Goal: Task Accomplishment & Management: Use online tool/utility

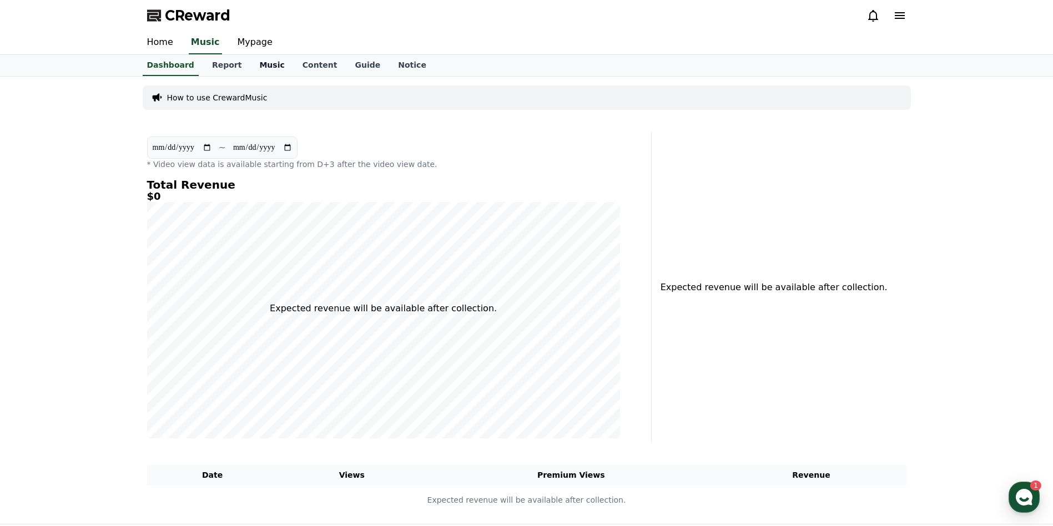
click at [255, 70] on link "Music" at bounding box center [271, 65] width 43 height 21
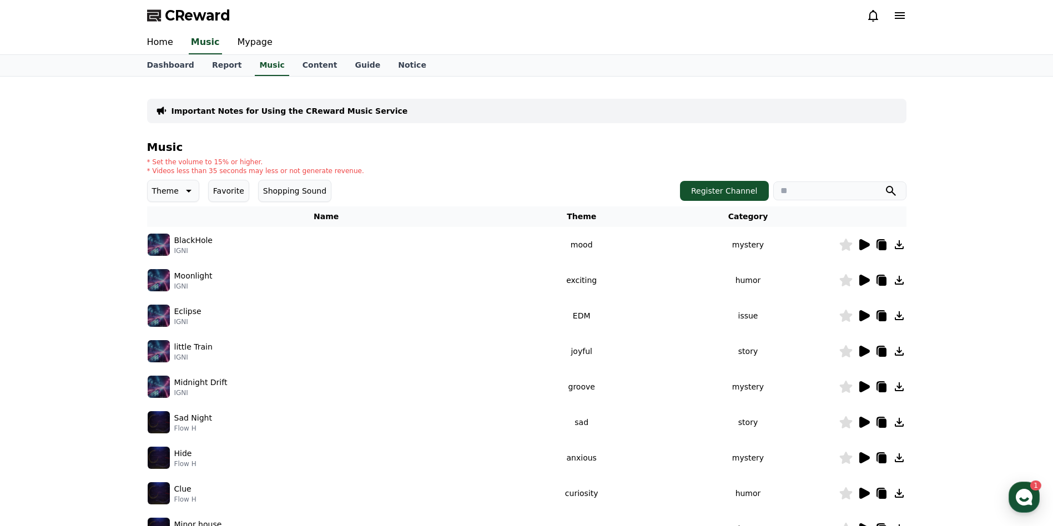
click at [886, 247] on icon at bounding box center [882, 246] width 8 height 9
click at [863, 246] on icon at bounding box center [865, 244] width 11 height 11
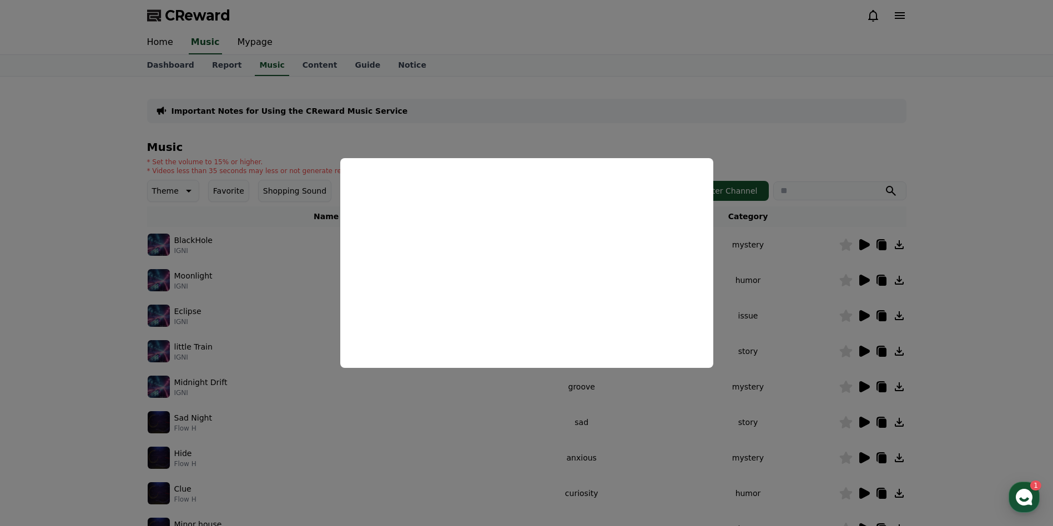
click at [945, 137] on button "close modal" at bounding box center [526, 263] width 1053 height 526
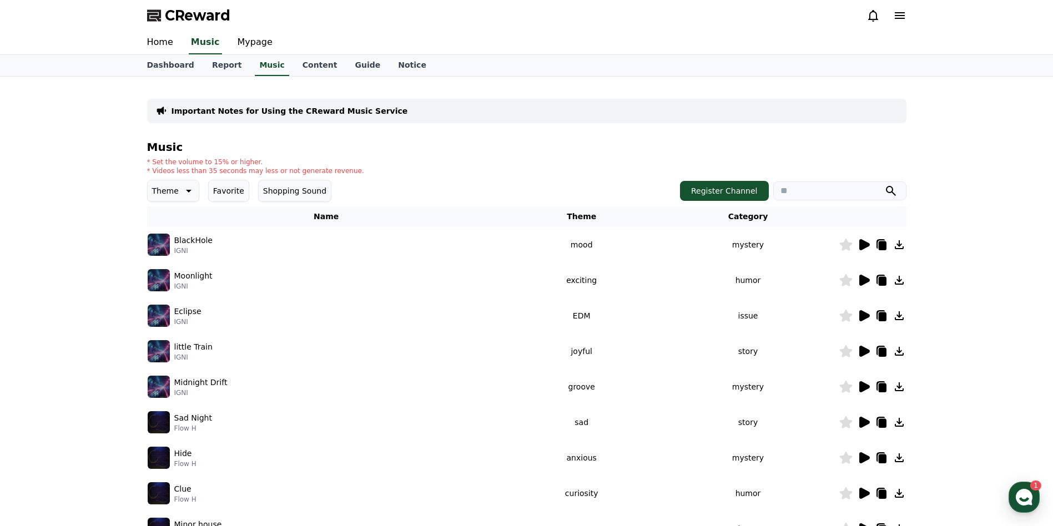
click at [985, 180] on div "Important Notes for Using the CReward Music Service Music * Set the volume to 1…" at bounding box center [526, 345] width 1053 height 537
click at [865, 283] on icon at bounding box center [865, 280] width 11 height 11
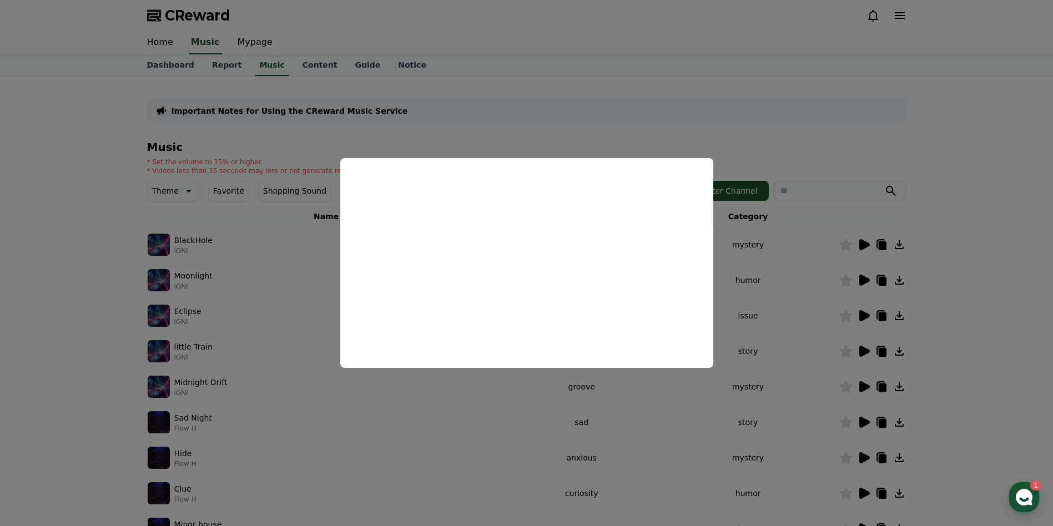
click at [966, 180] on button "close modal" at bounding box center [526, 263] width 1053 height 526
